Goal: Task Accomplishment & Management: Manage account settings

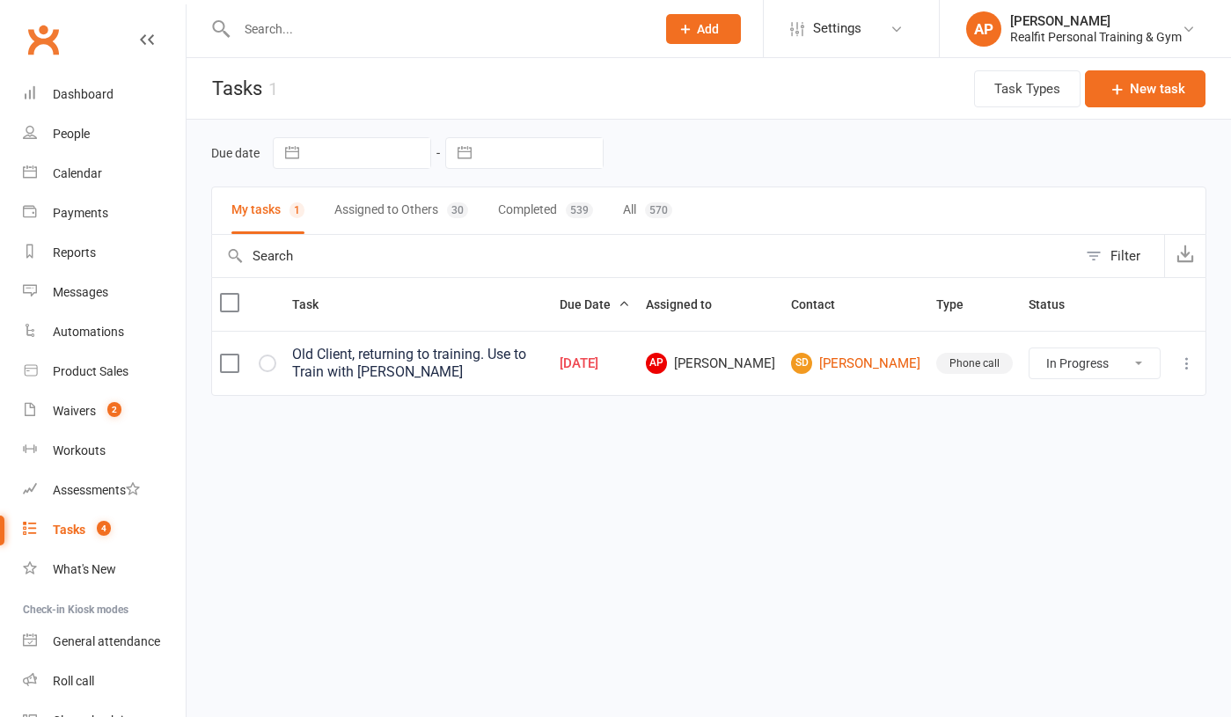
select select "started"
click at [544, 363] on div "Old Client, returning to training. Use to Train with [PERSON_NAME]" at bounding box center [418, 363] width 252 height 35
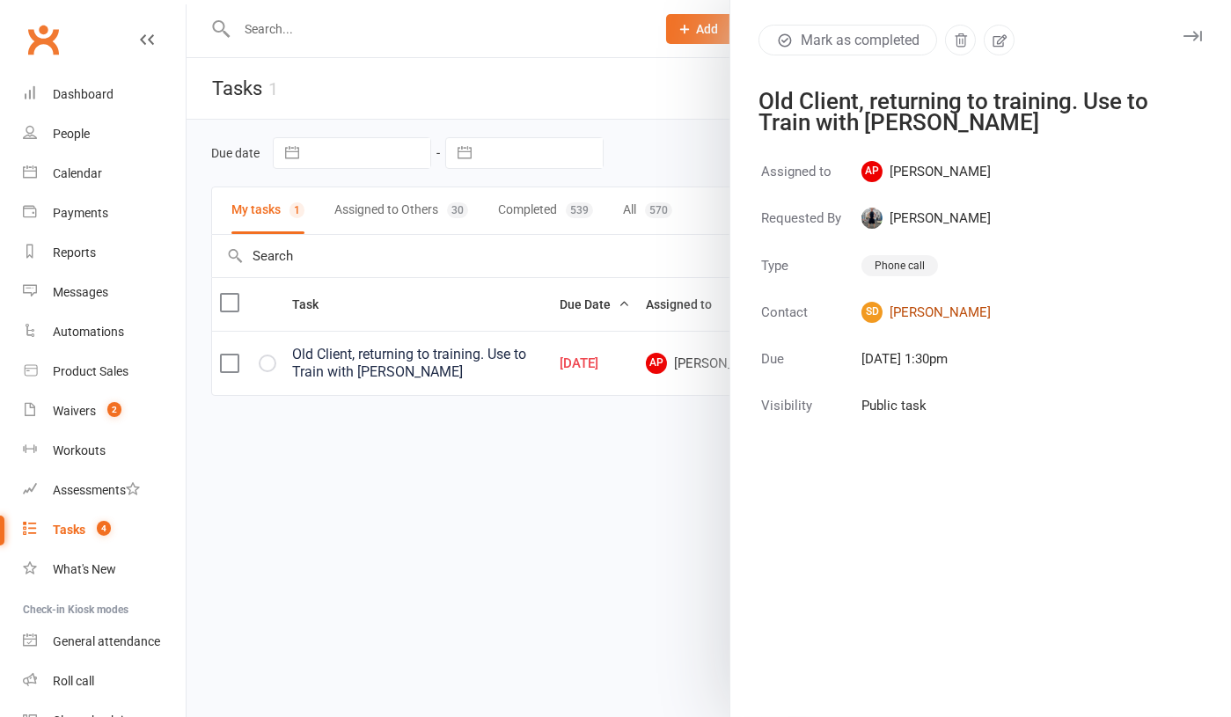
click at [941, 313] on link "SD [PERSON_NAME]" at bounding box center [926, 312] width 129 height 21
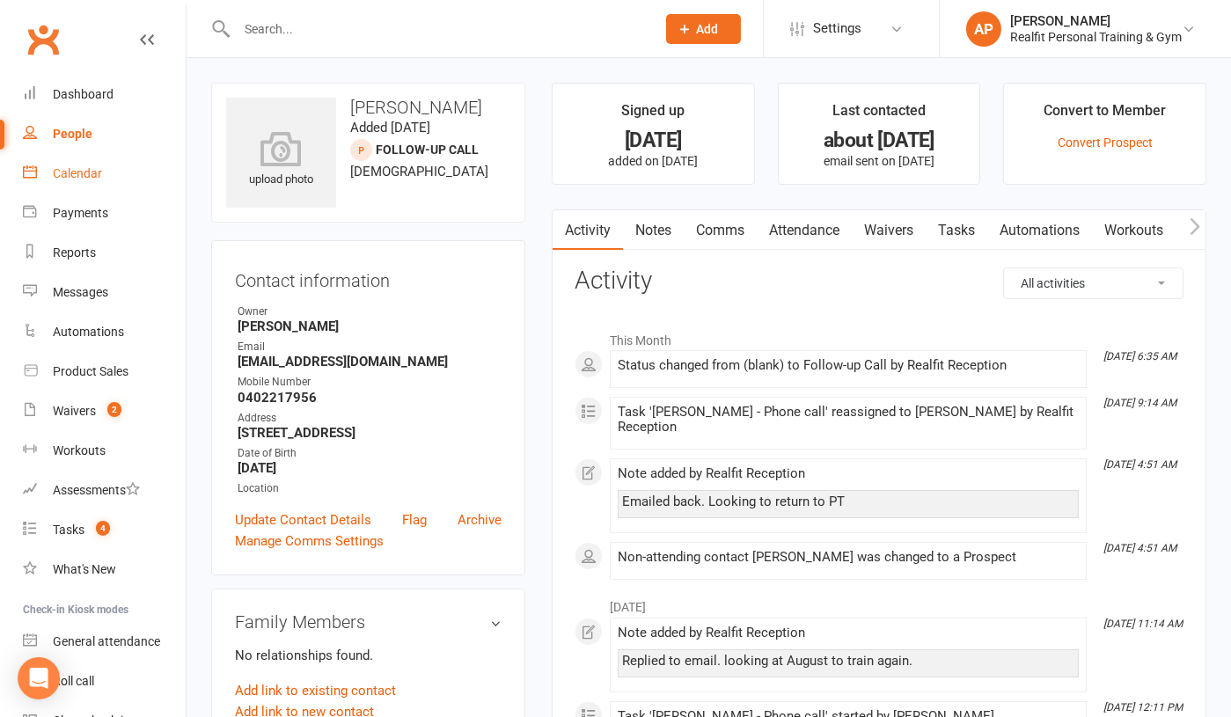
click at [67, 176] on div "Calendar" at bounding box center [77, 173] width 49 height 14
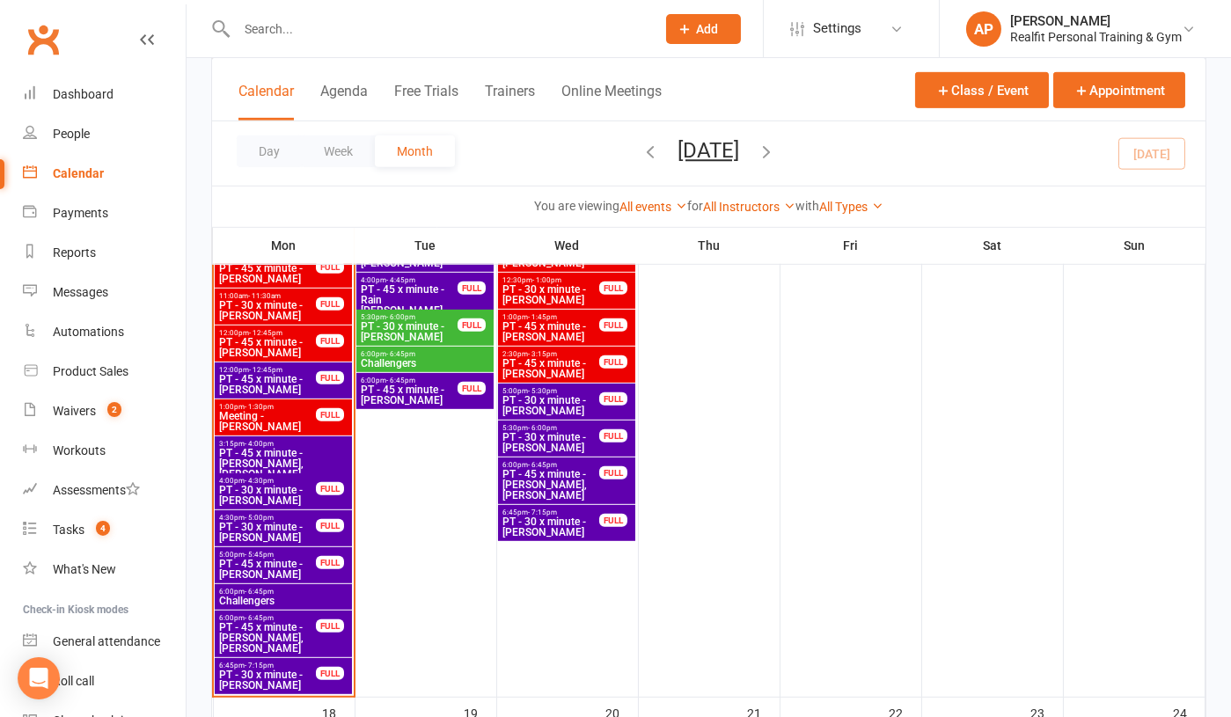
scroll to position [2027, 0]
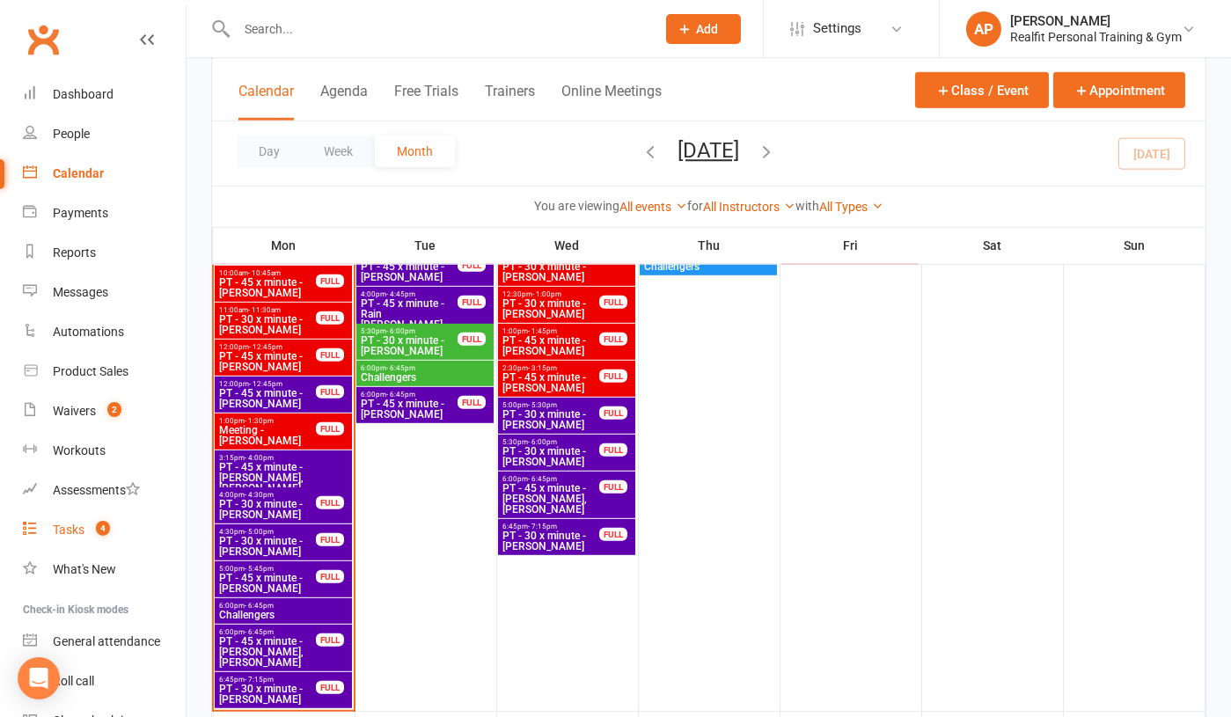
click at [65, 537] on div "Tasks" at bounding box center [69, 530] width 32 height 14
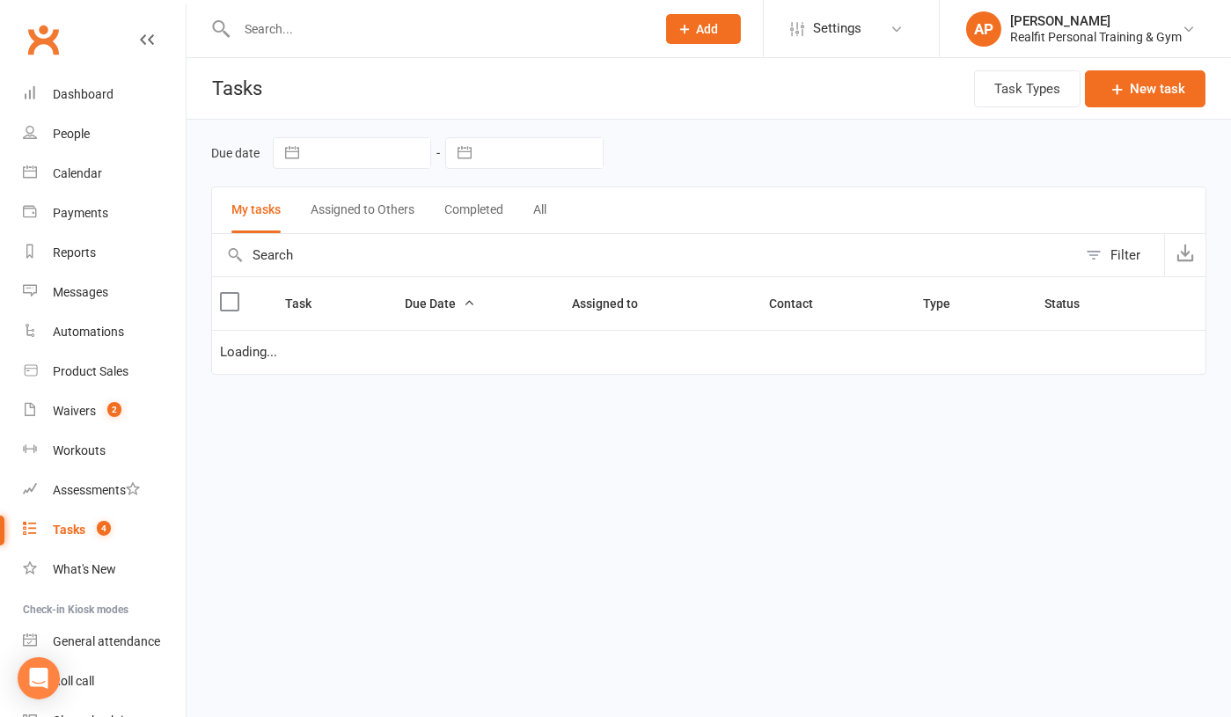
select select "started"
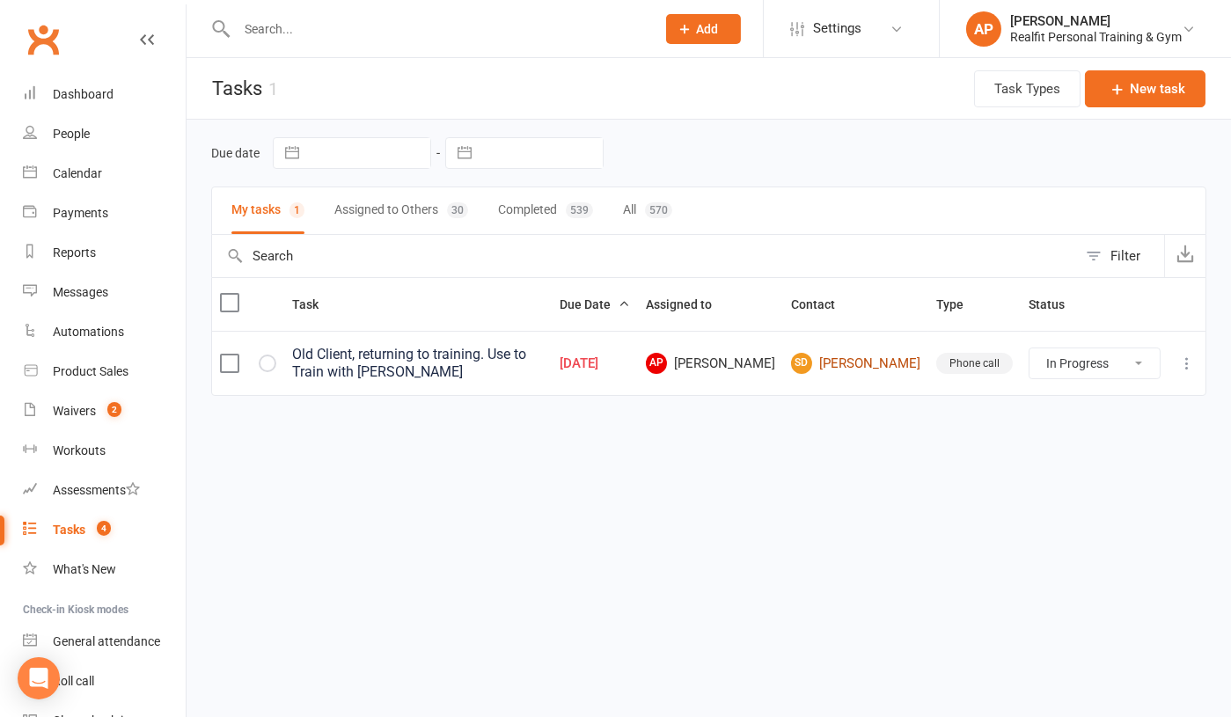
click at [885, 363] on link "SD [PERSON_NAME]" at bounding box center [855, 363] width 129 height 21
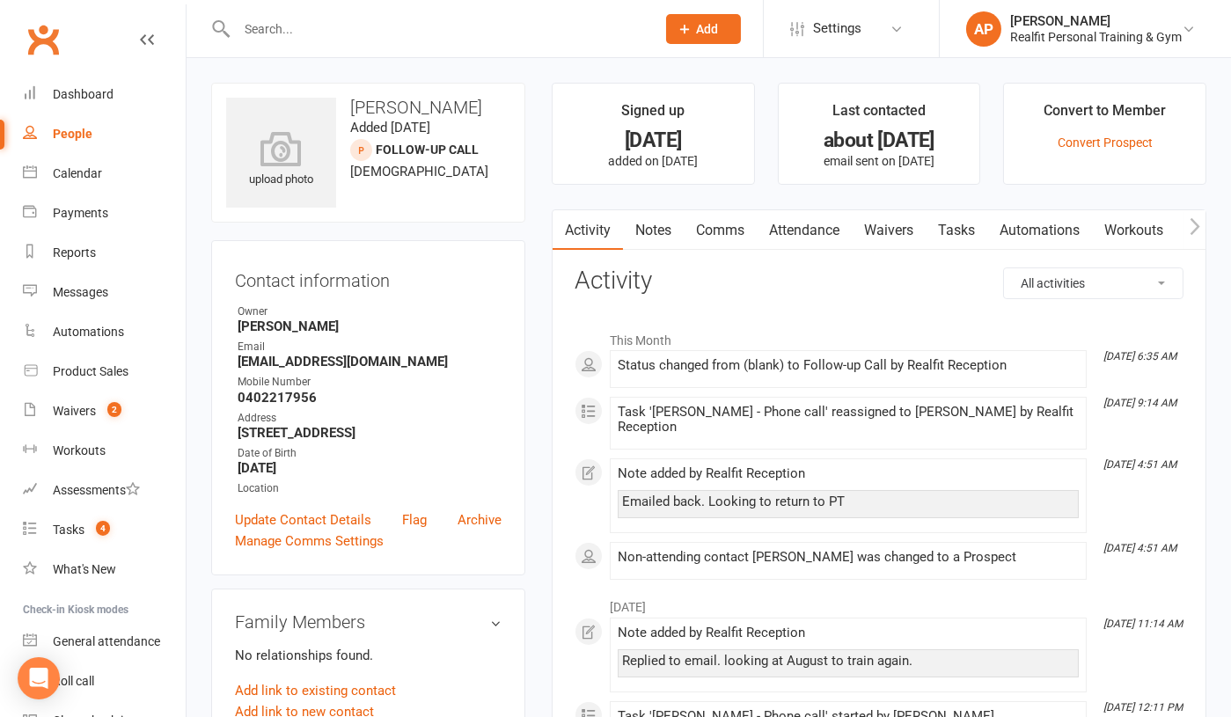
click at [651, 240] on link "Notes" at bounding box center [653, 230] width 61 height 40
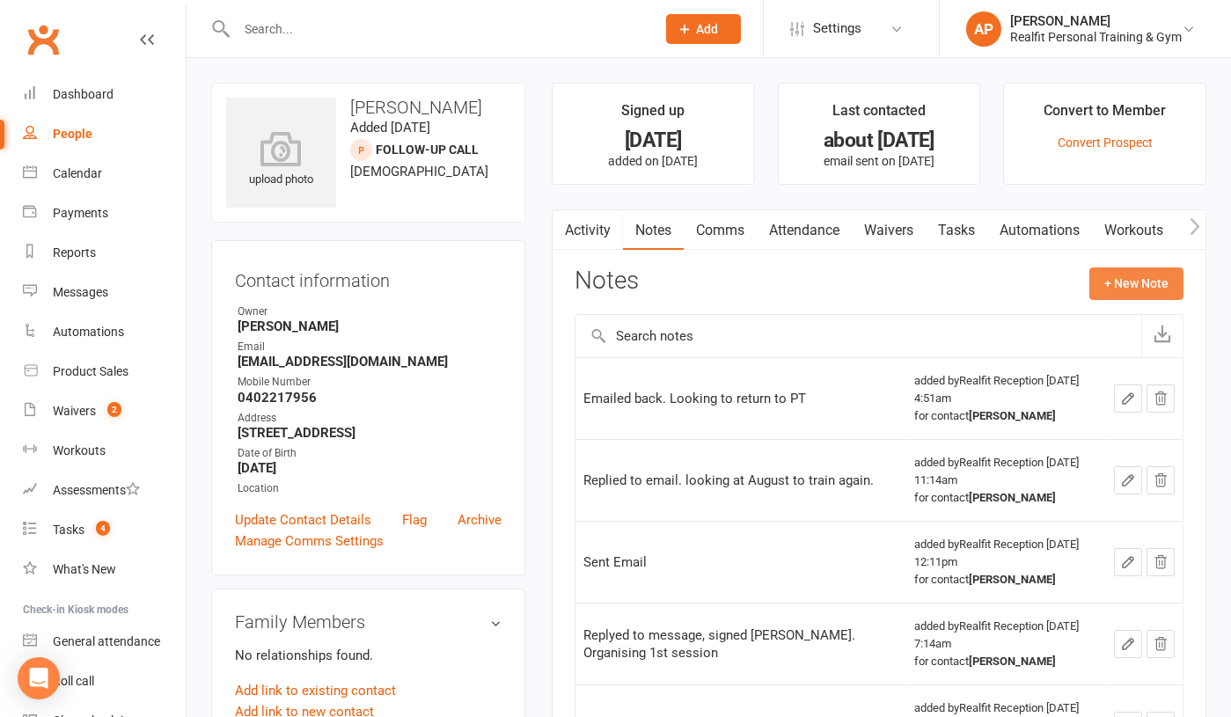
click at [1131, 291] on button "+ New Note" at bounding box center [1137, 284] width 94 height 32
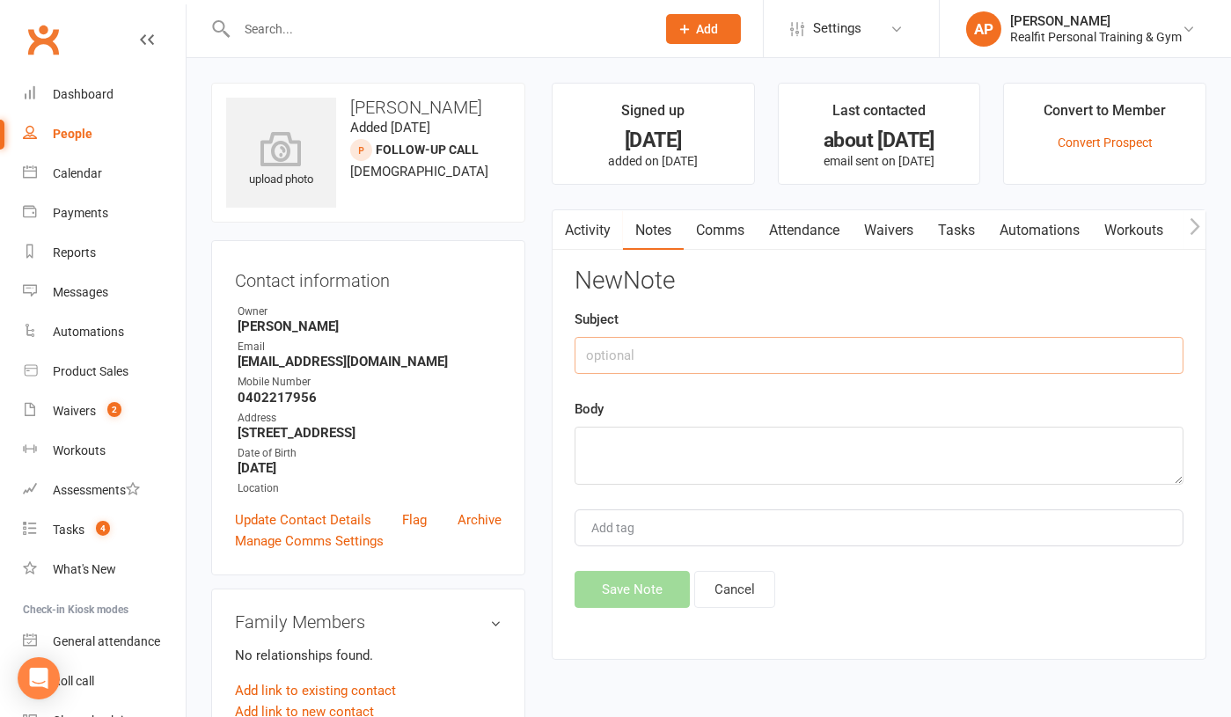
click at [709, 364] on input "text" at bounding box center [879, 355] width 609 height 37
type input "G"
type input "Following up"
click at [661, 481] on textarea at bounding box center [879, 456] width 609 height 58
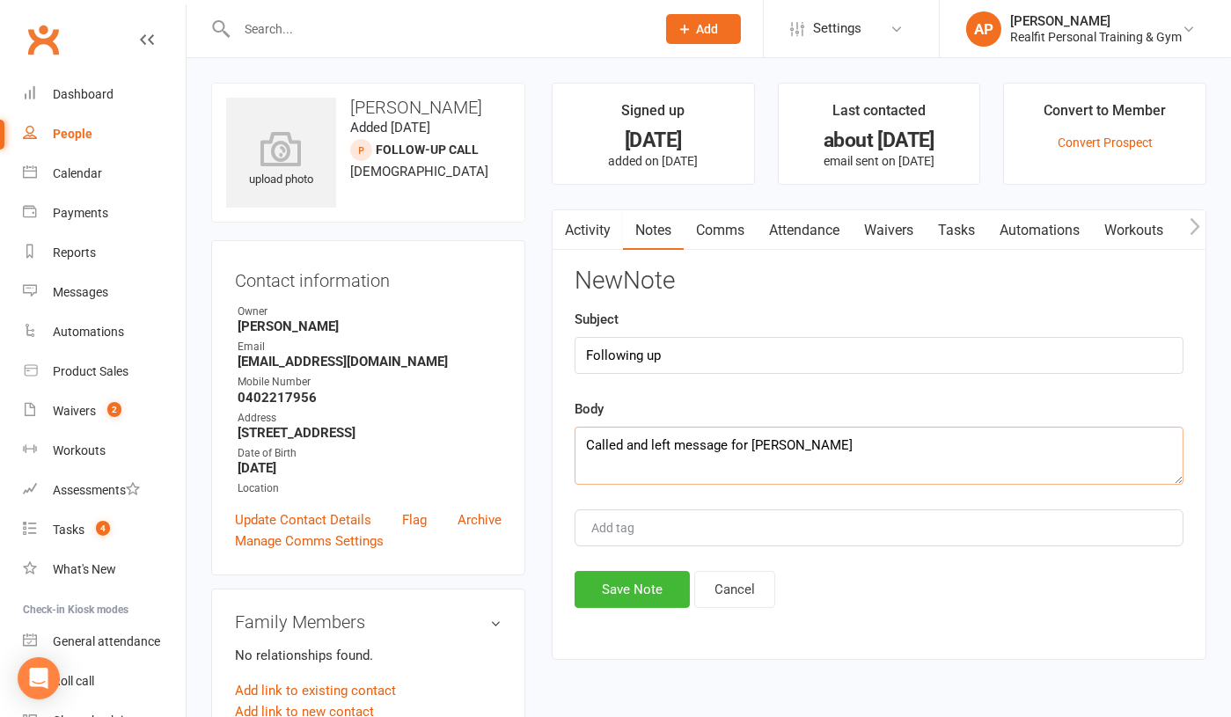
click at [717, 447] on textarea "Called and left message for [PERSON_NAME]" at bounding box center [879, 456] width 609 height 58
click at [710, 468] on textarea "Called and left message for [PERSON_NAME]" at bounding box center [879, 456] width 609 height 58
click at [894, 460] on textarea "Called and left a message for [PERSON_NAME]" at bounding box center [879, 456] width 609 height 58
click at [844, 478] on textarea "Called and left a message for [PERSON_NAME] 1pm Mon 11" at bounding box center [879, 456] width 609 height 58
type textarea "Called and left a message for [PERSON_NAME] 1pm Mon 11"
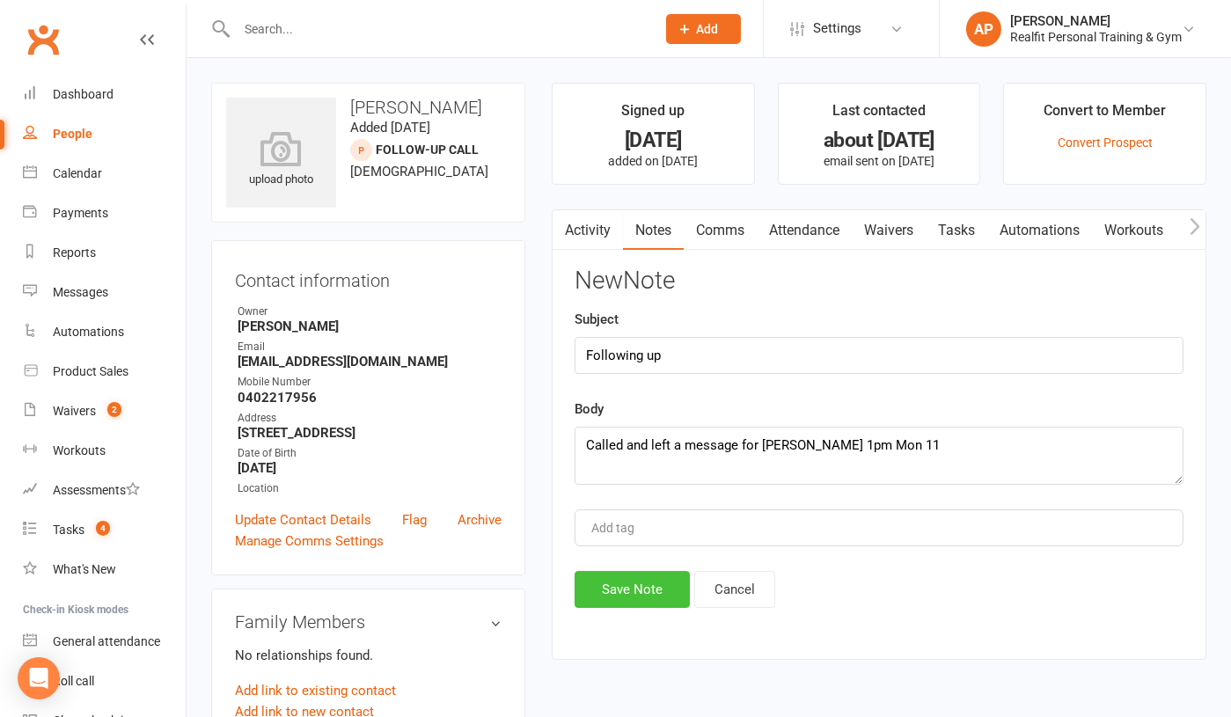
click at [665, 589] on button "Save Note" at bounding box center [632, 589] width 115 height 37
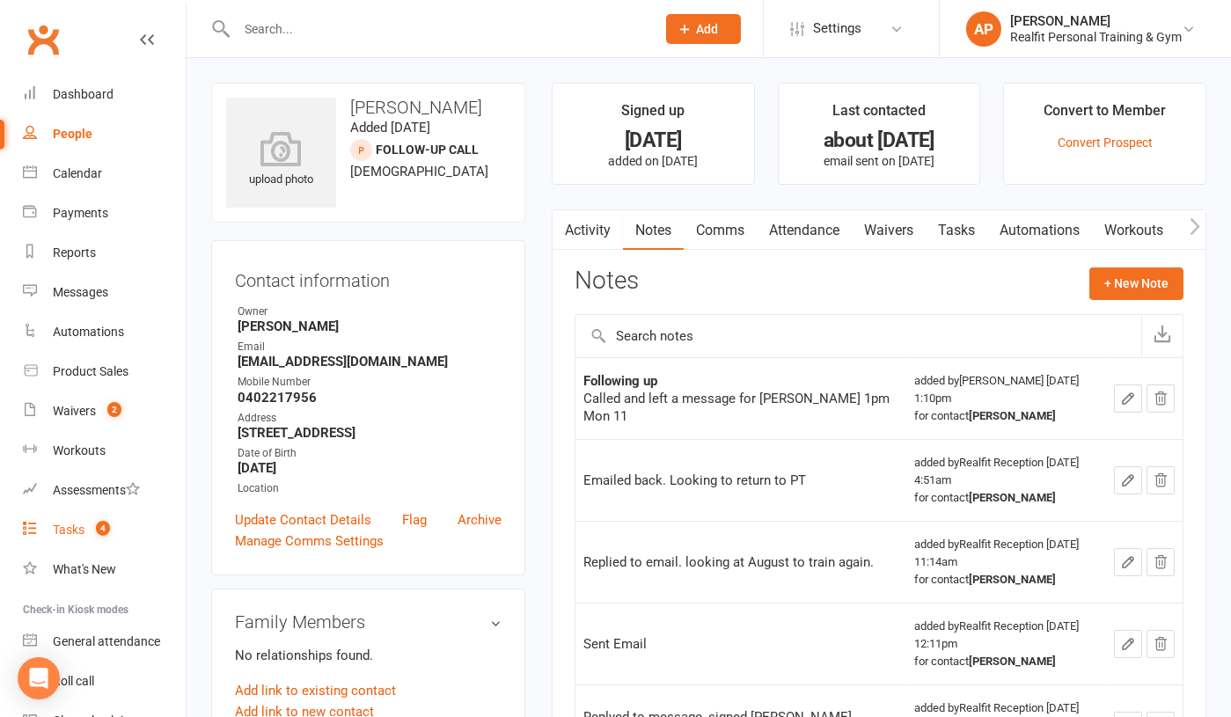
click at [67, 530] on div "Tasks" at bounding box center [69, 530] width 32 height 14
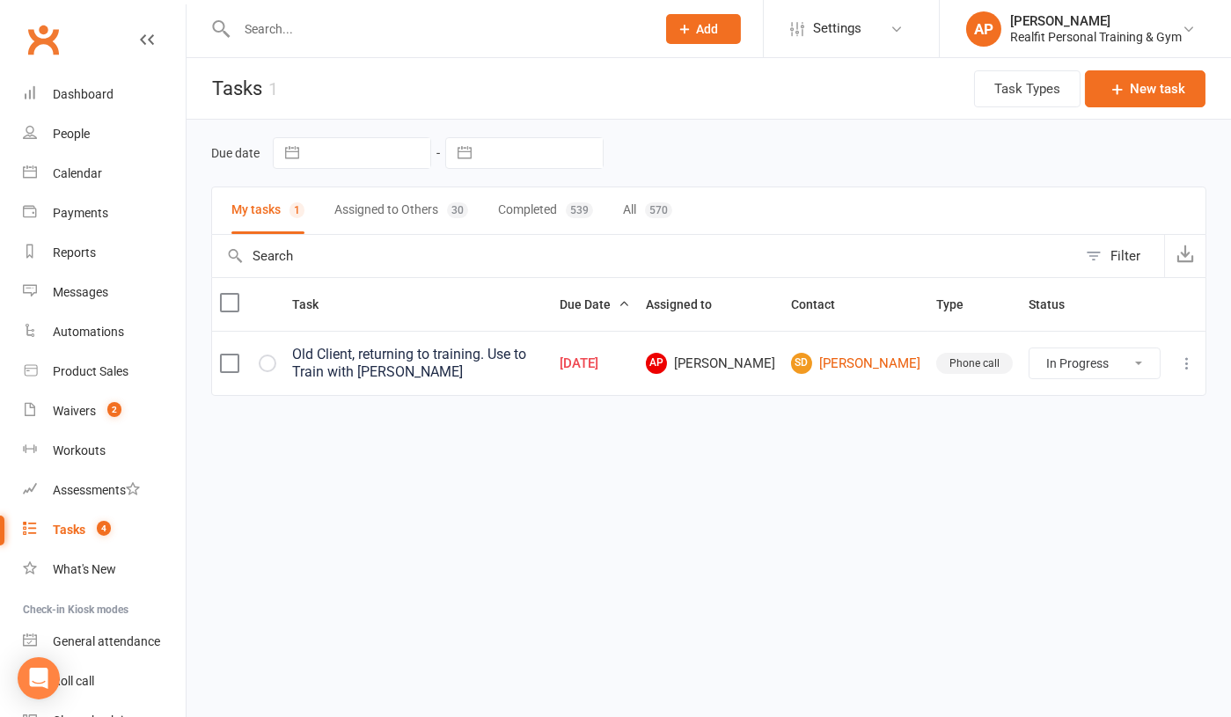
click at [1116, 371] on select "Not Started In Progress Waiting Complete" at bounding box center [1095, 364] width 130 height 30
select select "started"
select select "waiting"
